Goal: Task Accomplishment & Management: Manage account settings

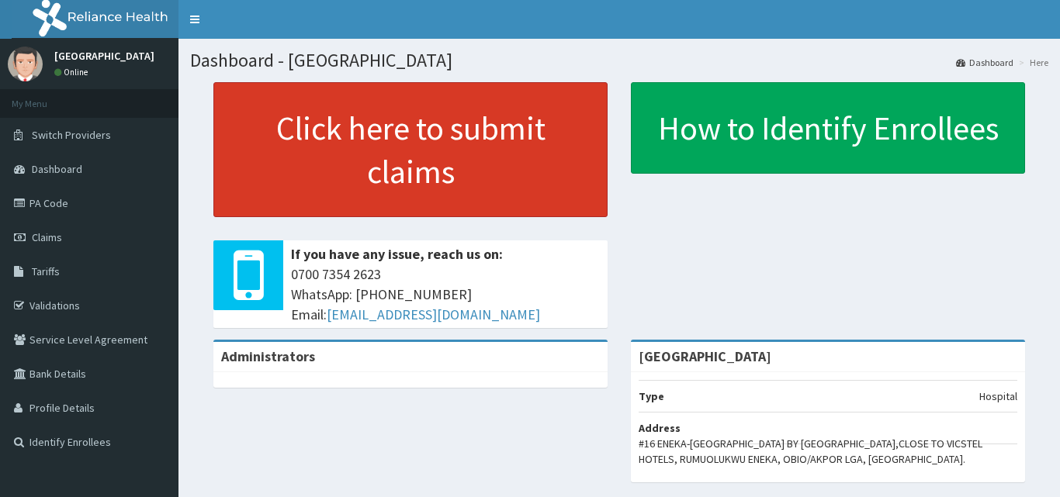
click at [524, 160] on link "Click here to submit claims" at bounding box center [410, 149] width 394 height 135
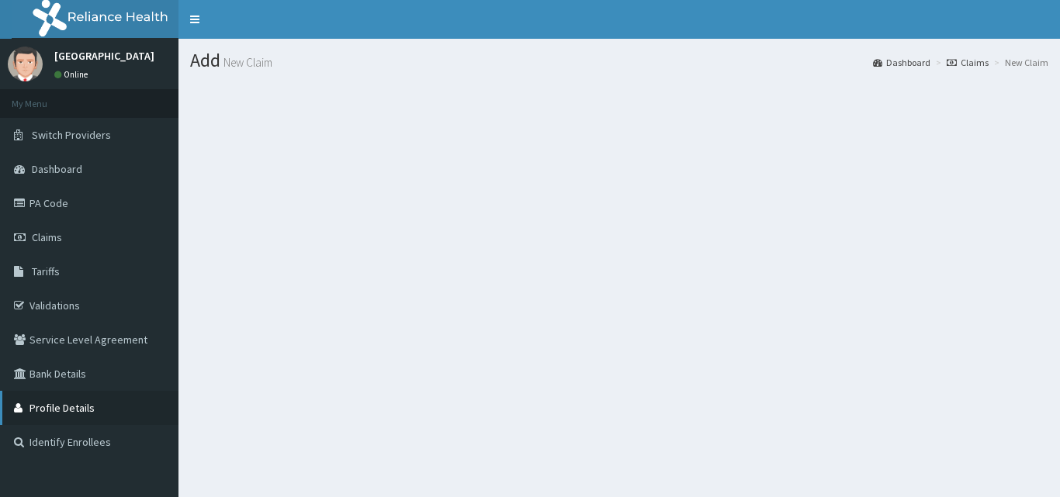
click at [76, 401] on link "Profile Details" at bounding box center [89, 408] width 178 height 34
click at [71, 405] on link "Profile Details" at bounding box center [89, 408] width 178 height 34
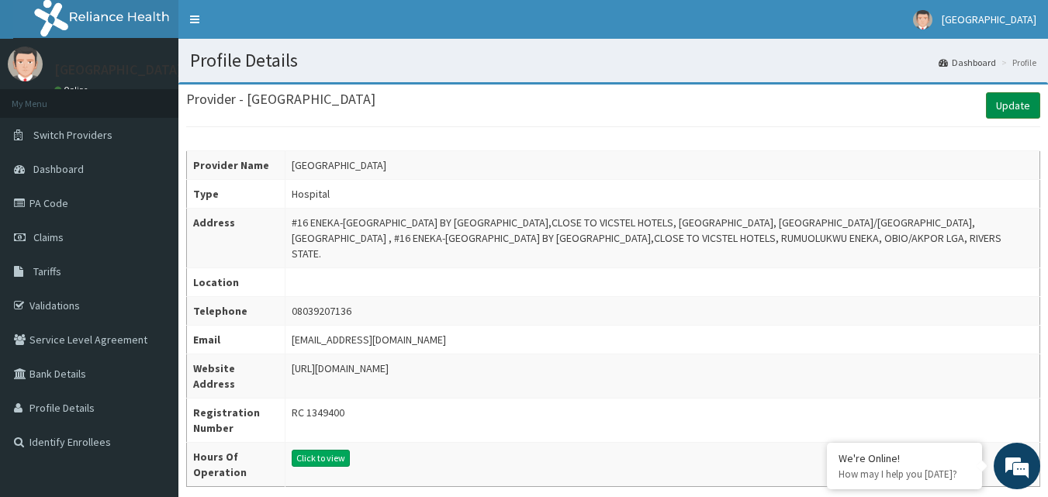
click at [1005, 104] on link "Update" at bounding box center [1013, 105] width 54 height 26
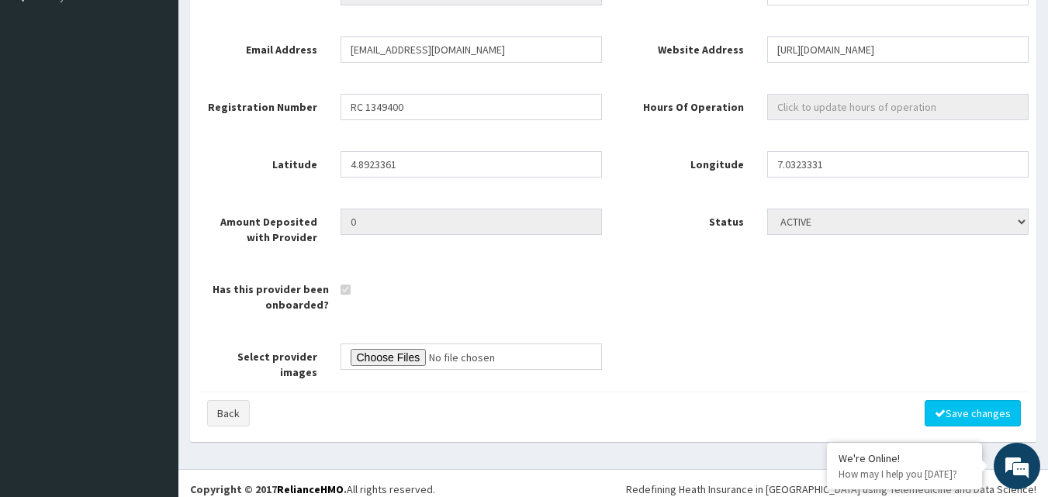
scroll to position [448, 0]
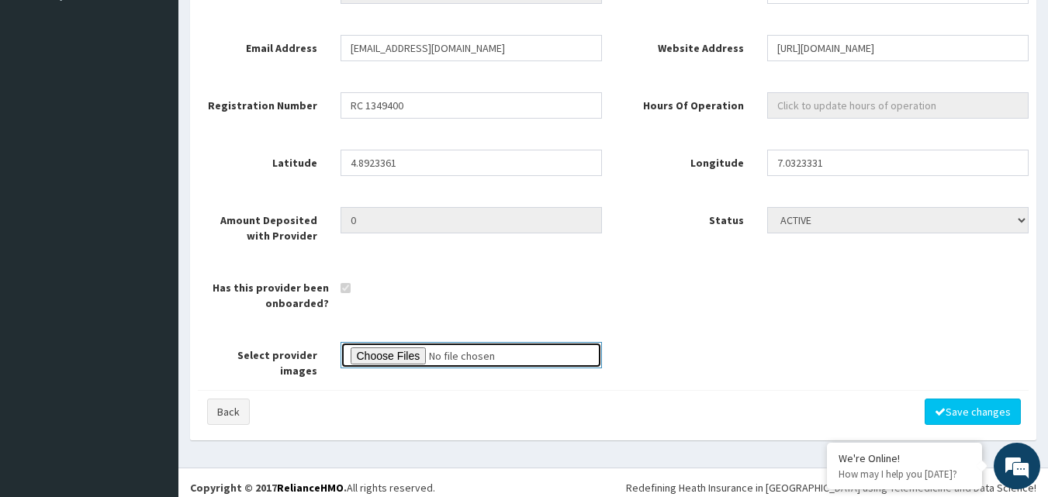
click at [418, 355] on input "Select provider images" at bounding box center [471, 355] width 261 height 26
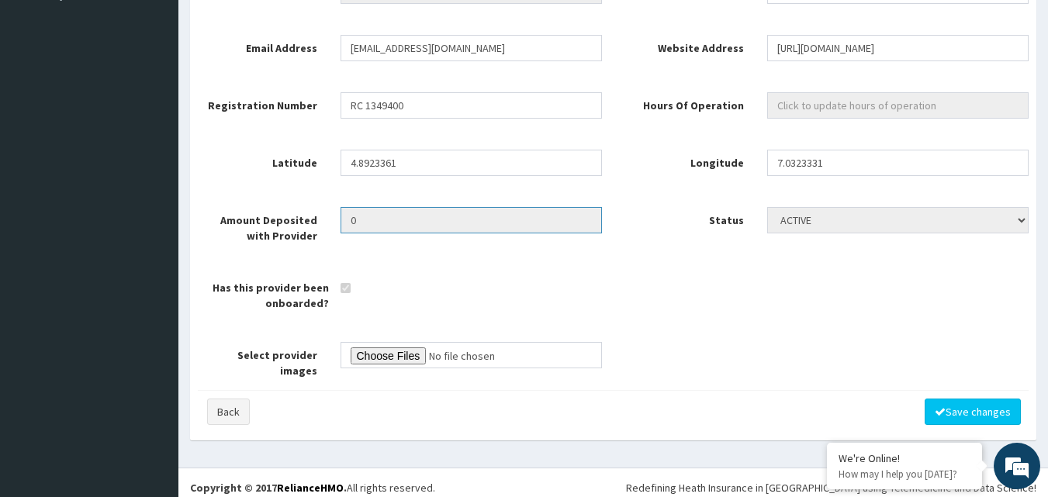
click at [423, 218] on input "0" at bounding box center [471, 220] width 261 height 26
click at [464, 279] on div "Has this provider been onboarded?" at bounding box center [613, 293] width 854 height 36
click at [582, 308] on div "Has this provider been onboarded?" at bounding box center [613, 293] width 854 height 36
click at [955, 406] on button "Save changes" at bounding box center [973, 412] width 96 height 26
click at [982, 399] on button "Save changes" at bounding box center [973, 412] width 96 height 26
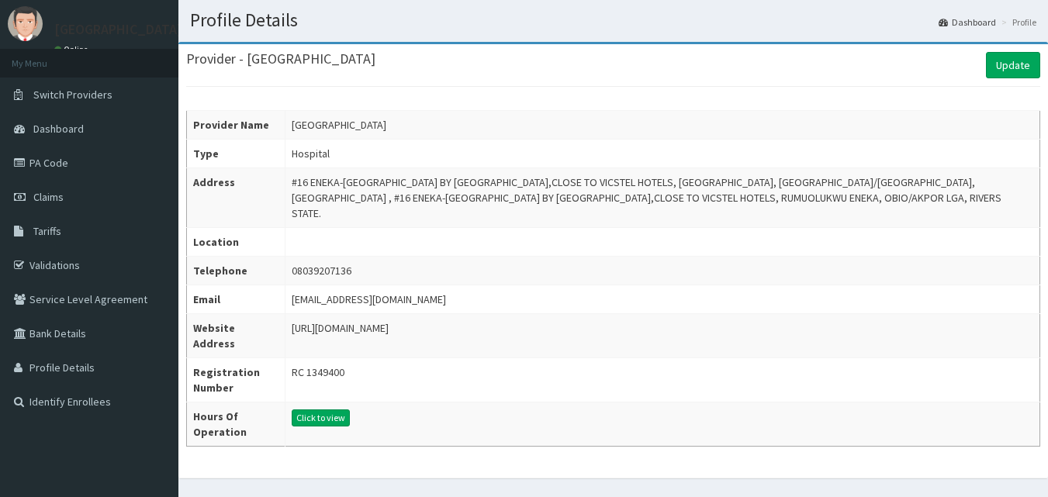
scroll to position [57, 0]
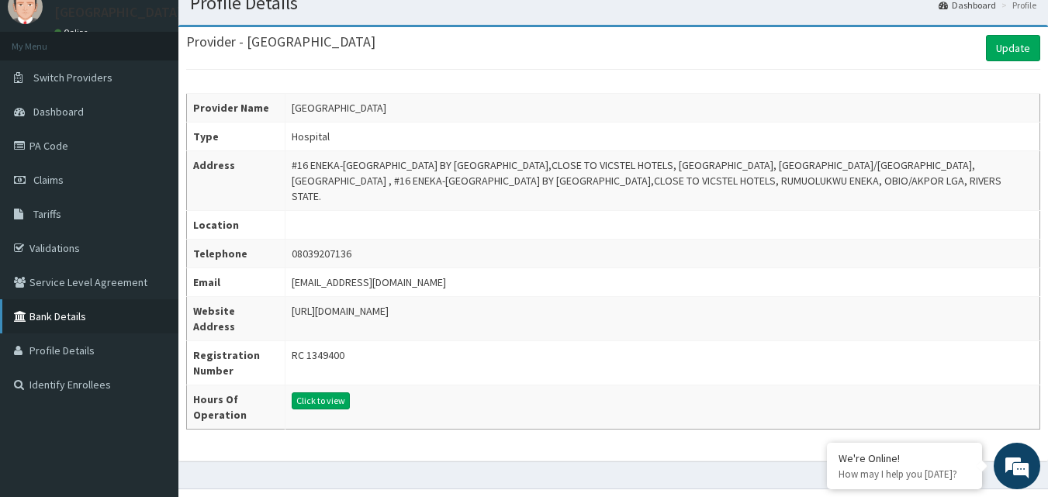
click at [69, 315] on link "Bank Details" at bounding box center [89, 316] width 178 height 34
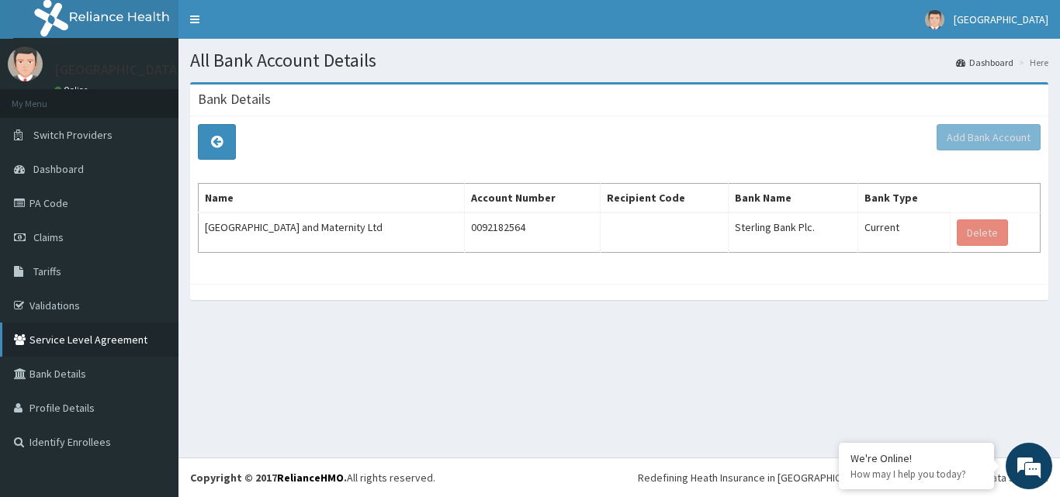
click at [90, 338] on link "Service Level Agreement" at bounding box center [89, 340] width 178 height 34
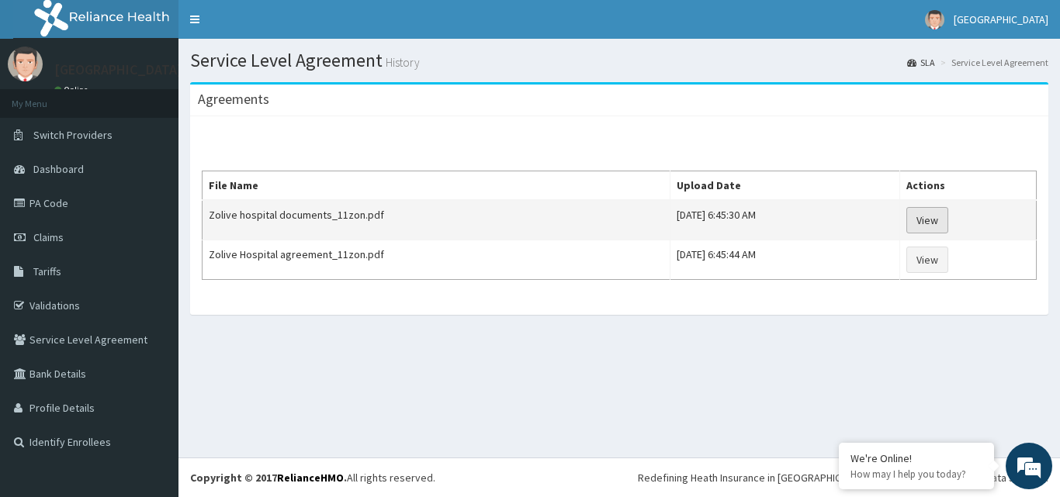
click at [948, 220] on link "View" at bounding box center [927, 220] width 42 height 26
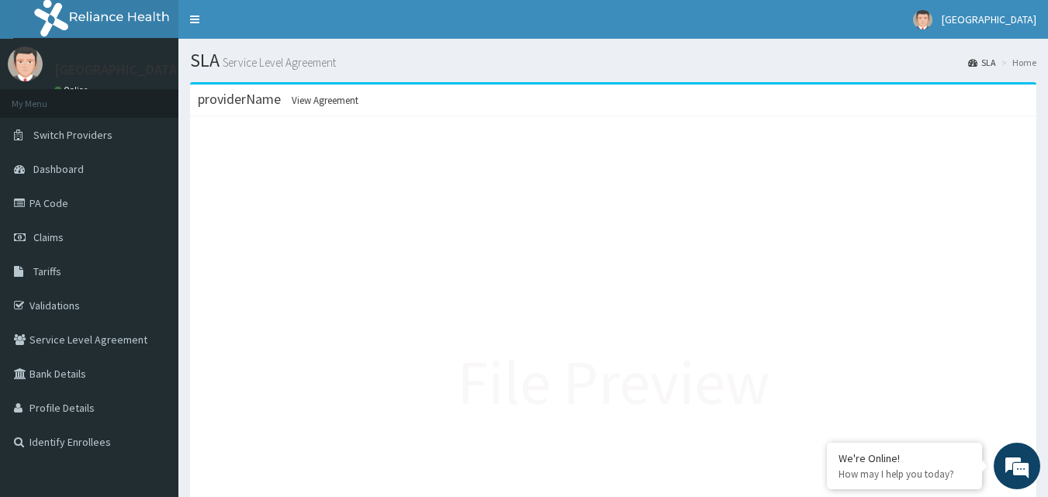
click at [437, 164] on div "File Preview" at bounding box center [613, 379] width 823 height 465
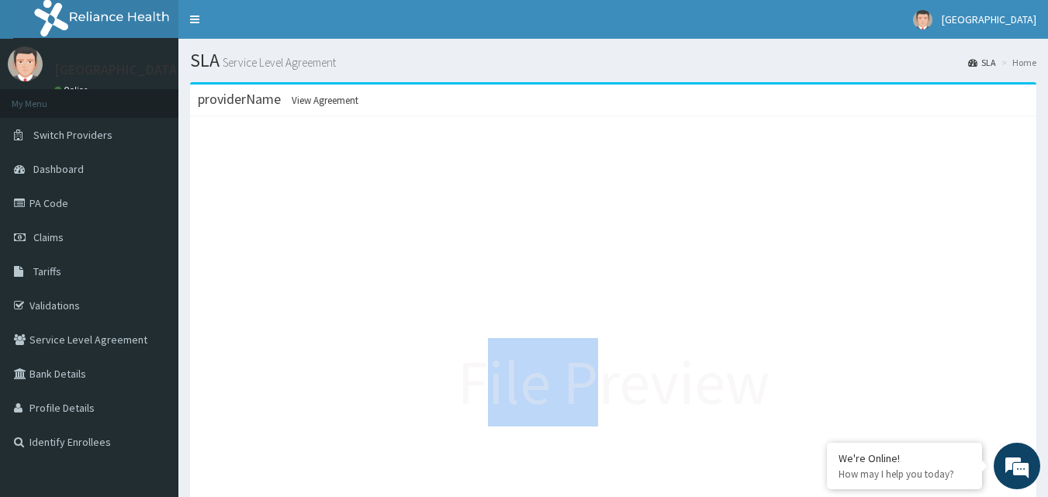
click at [437, 164] on div "File Preview" at bounding box center [613, 379] width 823 height 465
click at [54, 341] on link "Service Level Agreement" at bounding box center [89, 340] width 178 height 34
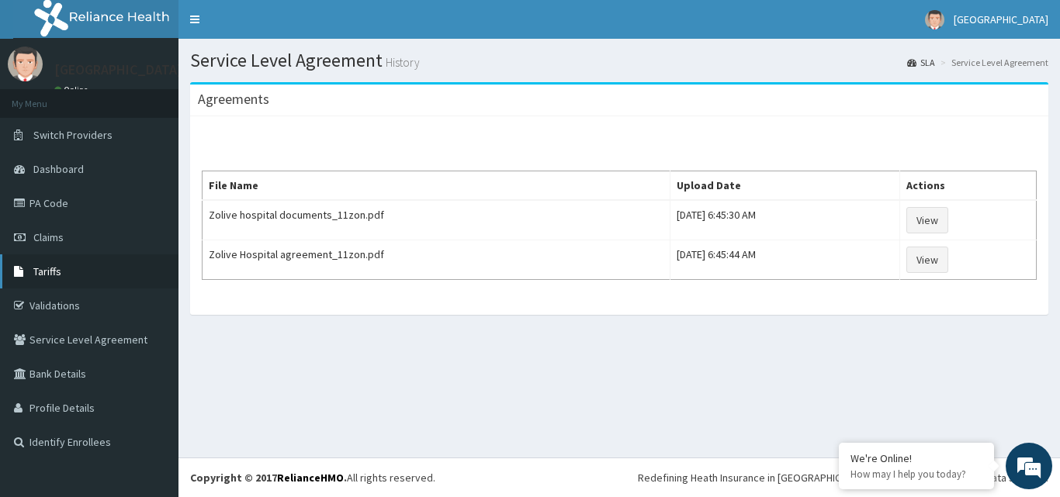
click at [67, 270] on link "Tariffs" at bounding box center [89, 271] width 178 height 34
